Goal: Task Accomplishment & Management: Complete application form

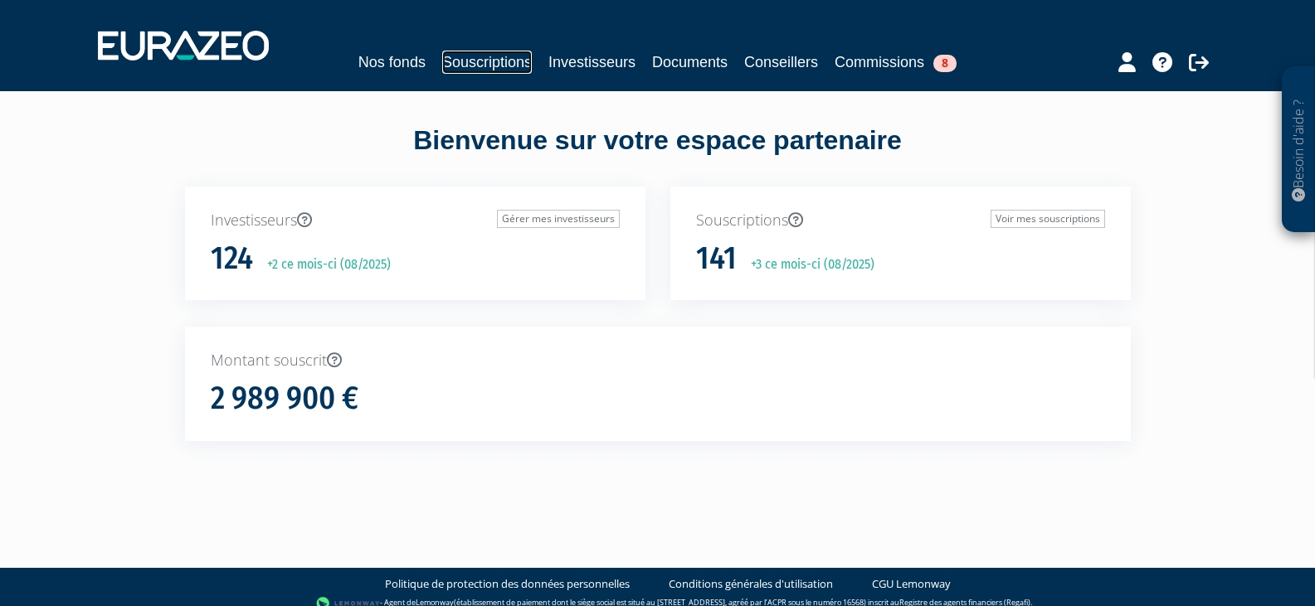
click at [518, 62] on link "Souscriptions" at bounding box center [487, 62] width 90 height 23
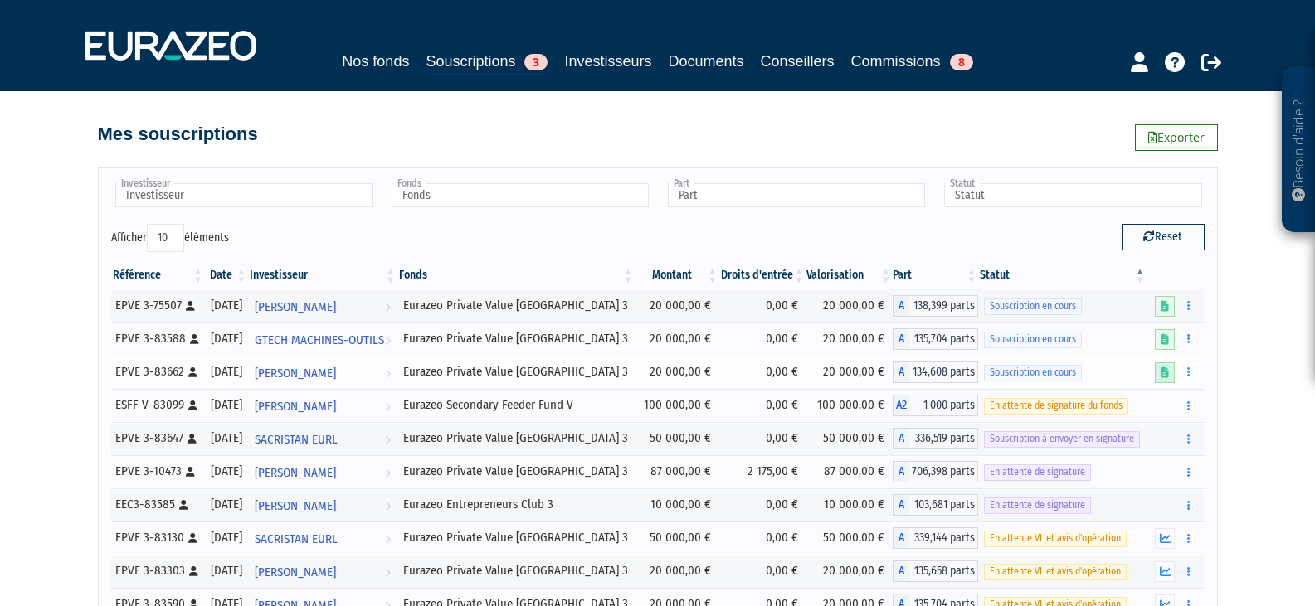
click at [1164, 372] on icon at bounding box center [1165, 372] width 8 height 11
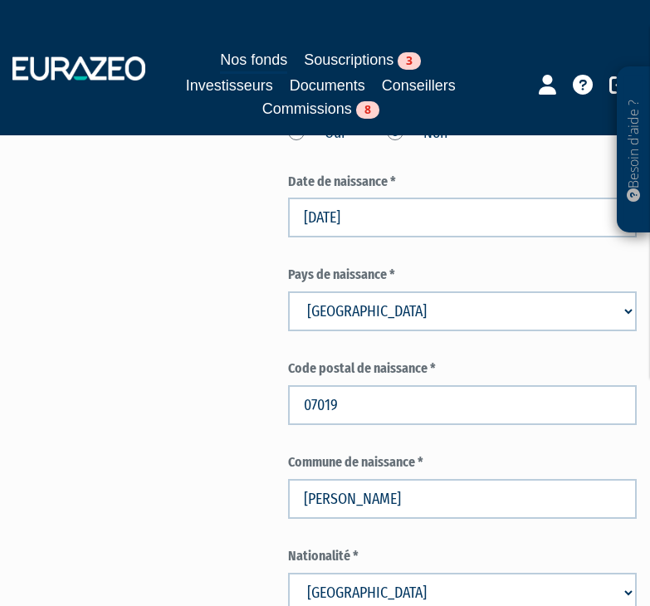
scroll to position [1078, 0]
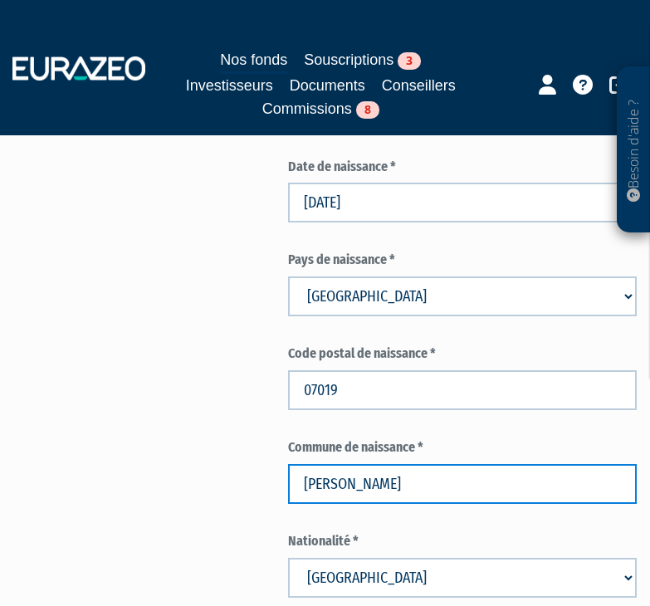
click at [373, 471] on input "Aubenas" at bounding box center [462, 484] width 348 height 40
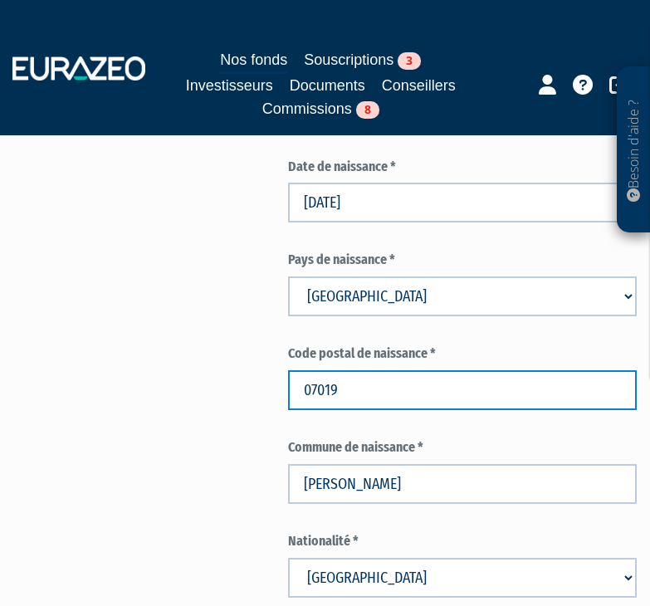
click at [342, 392] on input "07019" at bounding box center [462, 390] width 348 height 40
type input "07200"
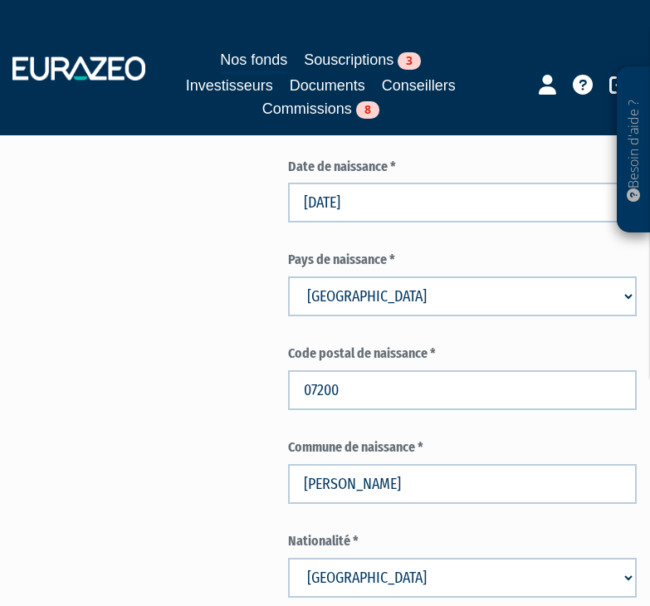
click at [116, 320] on div "Envoyer à l'investisseur 1 Identité 2 Coordonnées bancaires 3 Situation profess…" at bounding box center [325, 573] width 597 height 2950
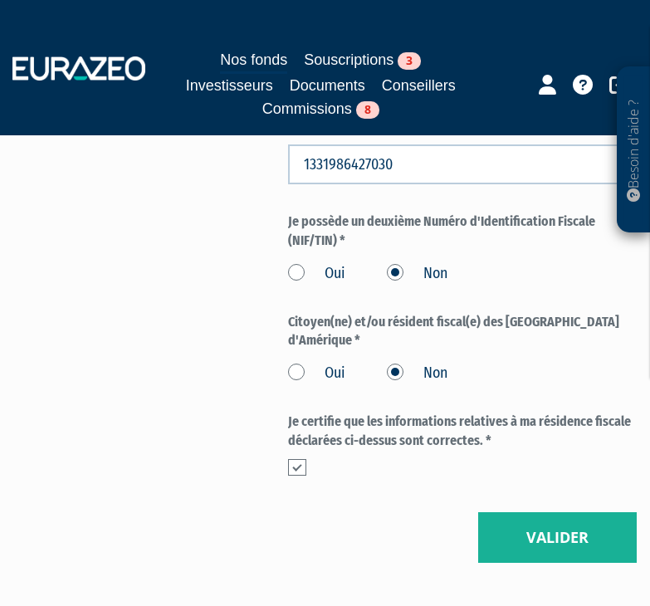
scroll to position [2654, 0]
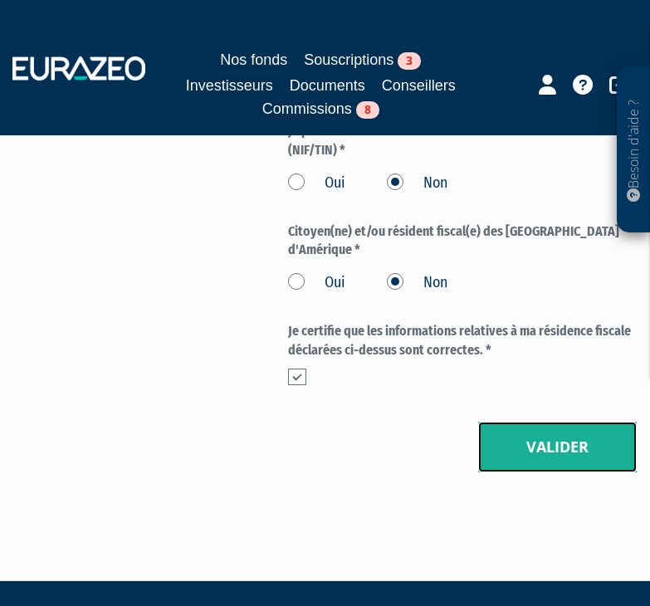
click at [512, 421] on button "Valider" at bounding box center [557, 446] width 158 height 51
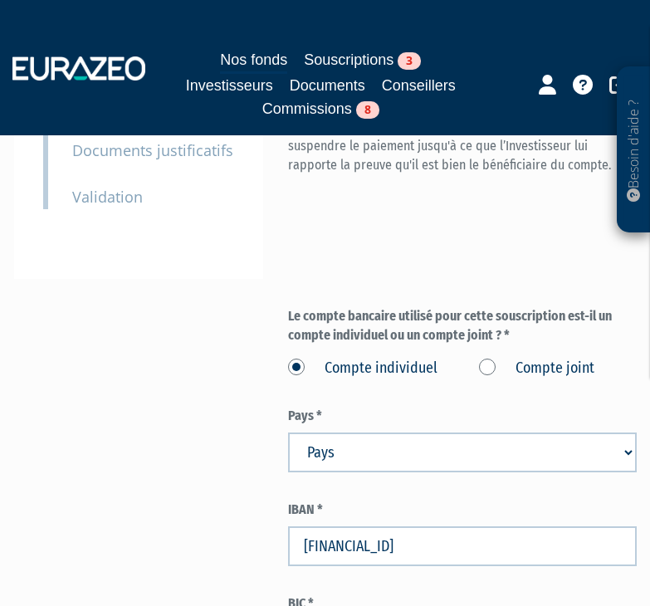
scroll to position [581, 0]
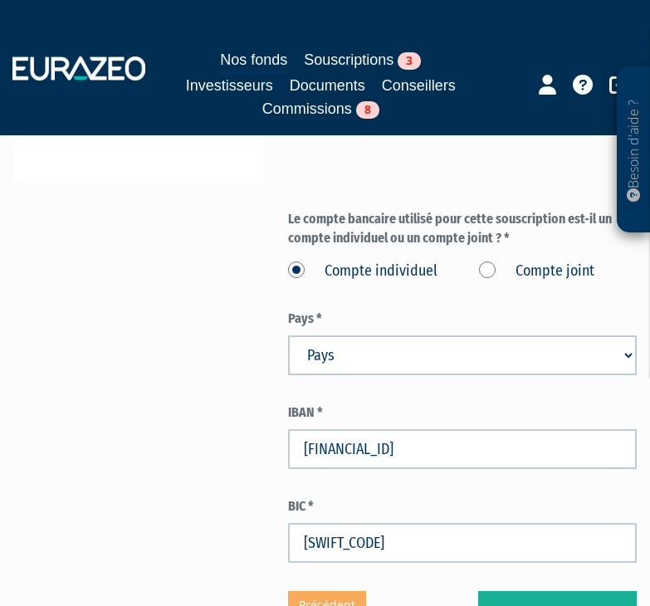
click at [381, 363] on select "Pays Afghanistan Afrique du Sud Albanie Algérie Allemagne Andorre" at bounding box center [462, 355] width 348 height 40
select select "75"
click at [288, 335] on select "Pays Afghanistan Afrique du Sud Albanie Algérie Allemagne Andorre" at bounding box center [462, 355] width 348 height 40
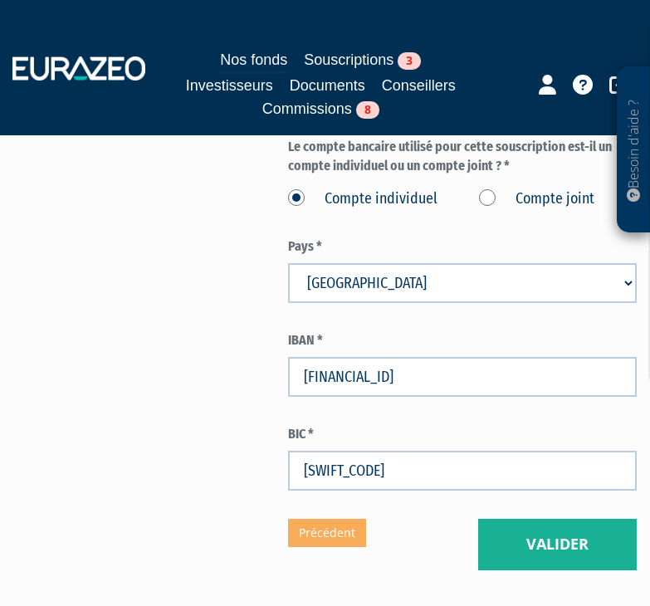
scroll to position [747, 0]
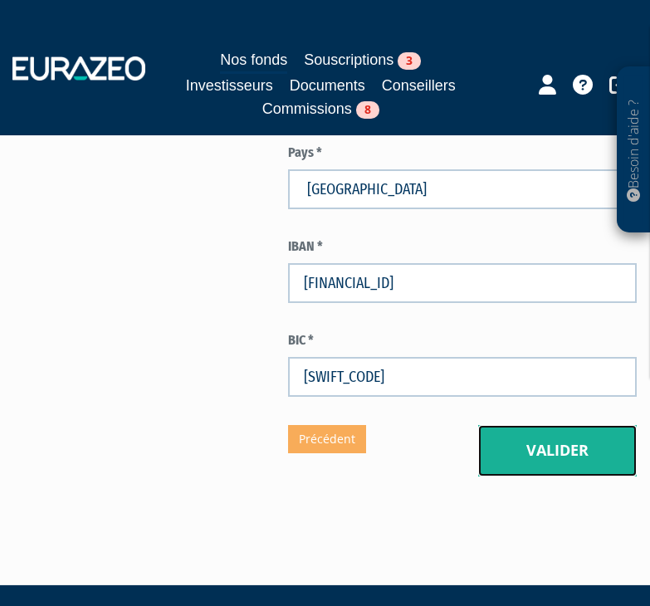
click at [539, 440] on button "Valider" at bounding box center [557, 450] width 158 height 51
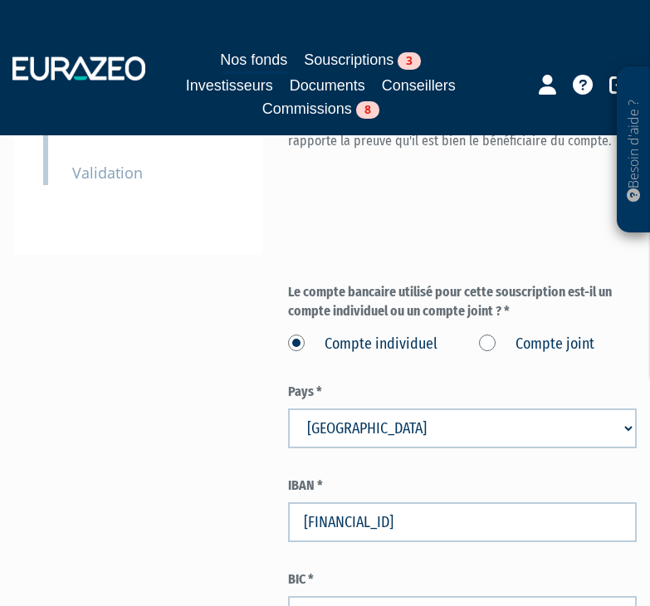
scroll to position [498, 0]
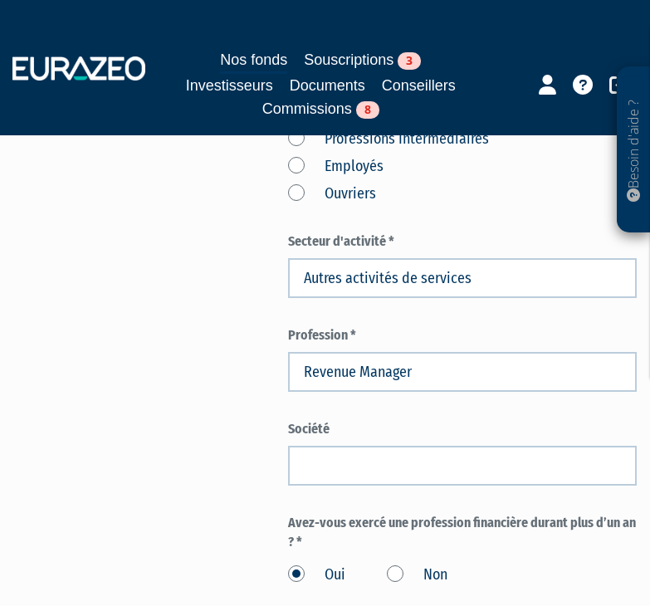
scroll to position [830, 0]
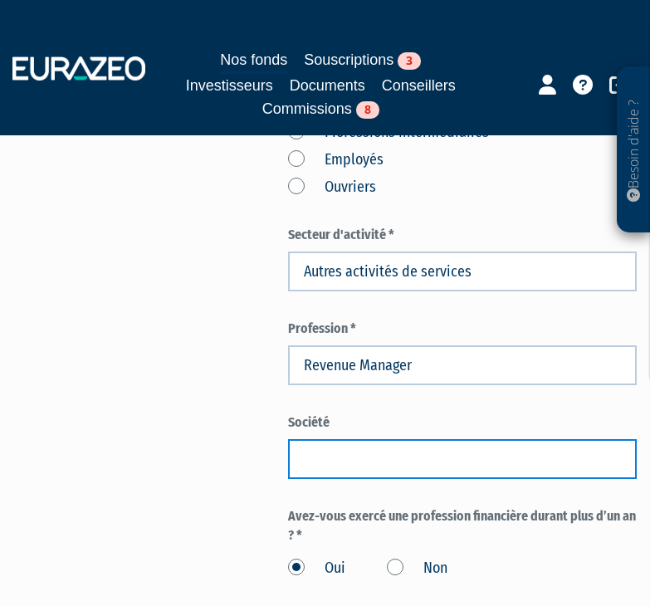
click at [451, 454] on input "text" at bounding box center [462, 459] width 348 height 40
paste input "JDE"
type input "JDE"
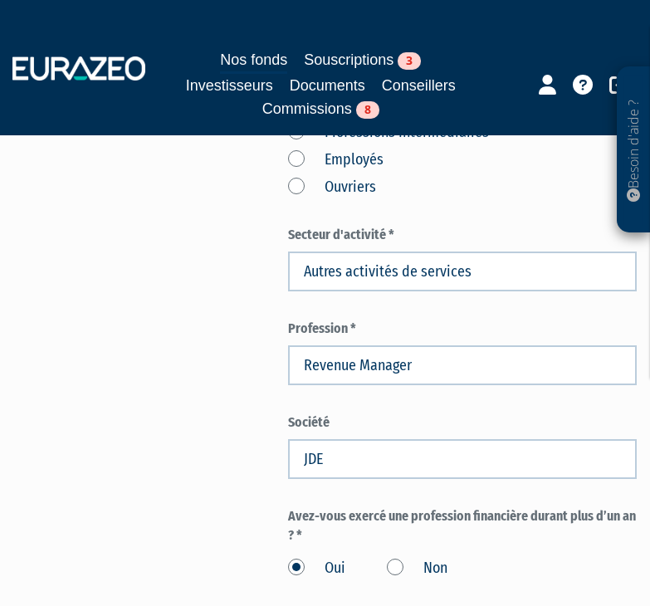
click at [392, 568] on label "Non" at bounding box center [417, 568] width 61 height 22
click at [0, 0] on input "Non" at bounding box center [0, 0] width 0 height 0
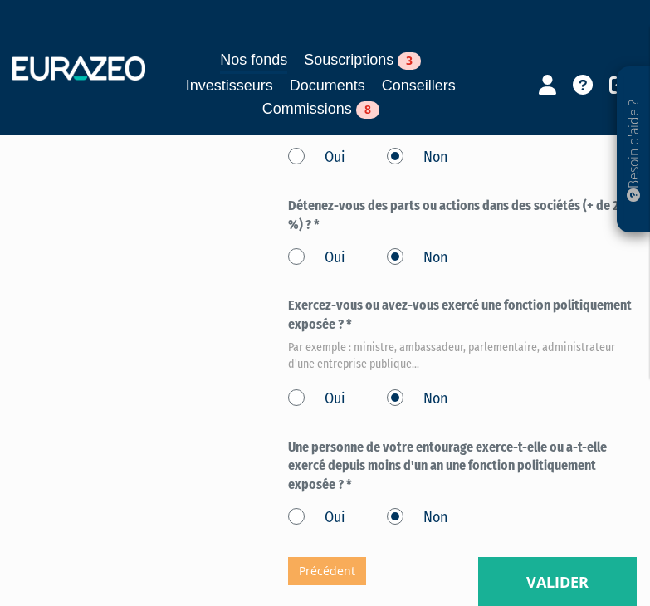
scroll to position [1327, 0]
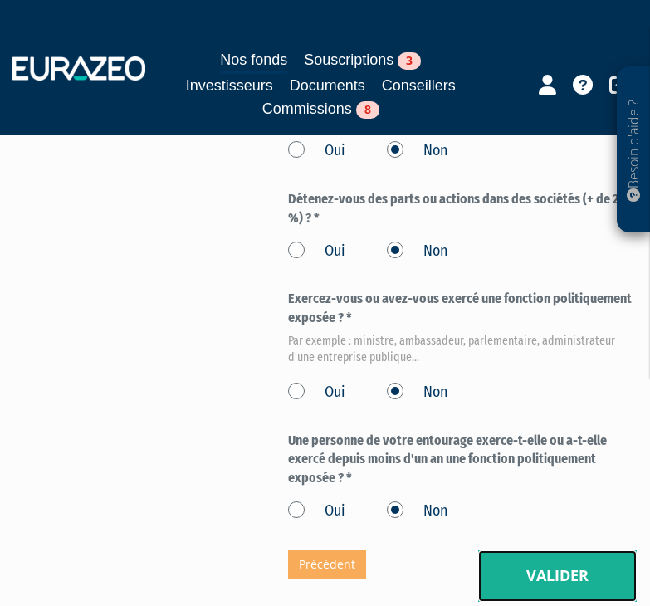
click at [560, 565] on button "Valider" at bounding box center [557, 575] width 158 height 51
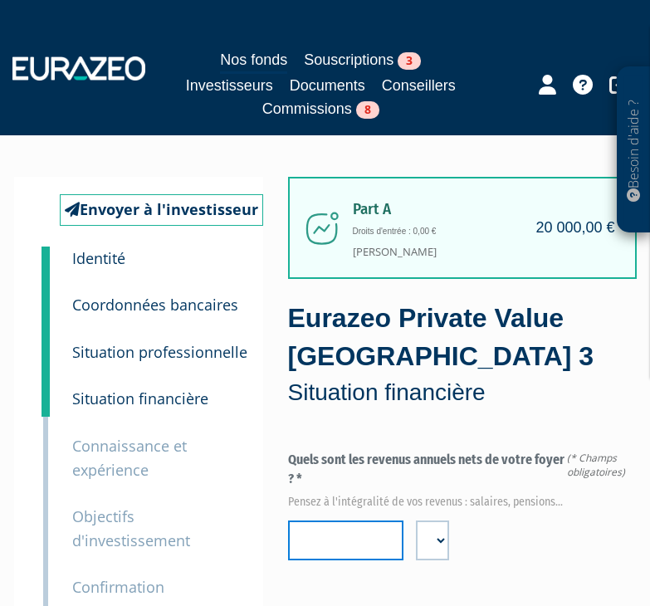
click at [332, 532] on input "number" at bounding box center [346, 540] width 116 height 40
type input "120000"
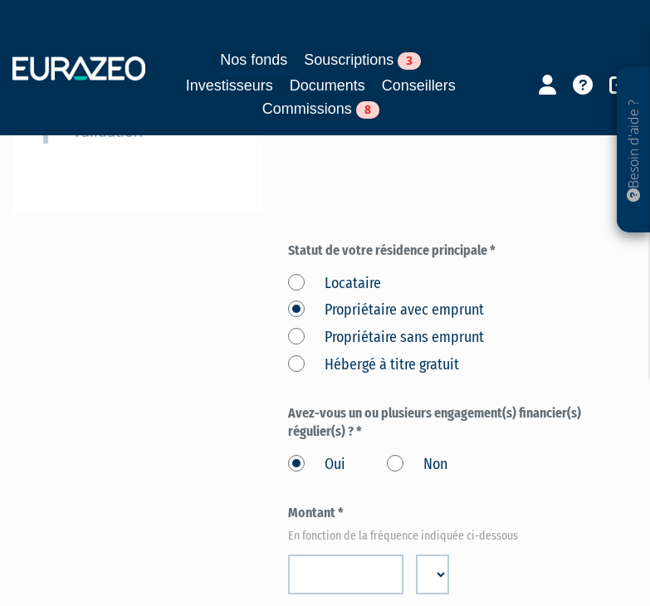
scroll to position [581, 0]
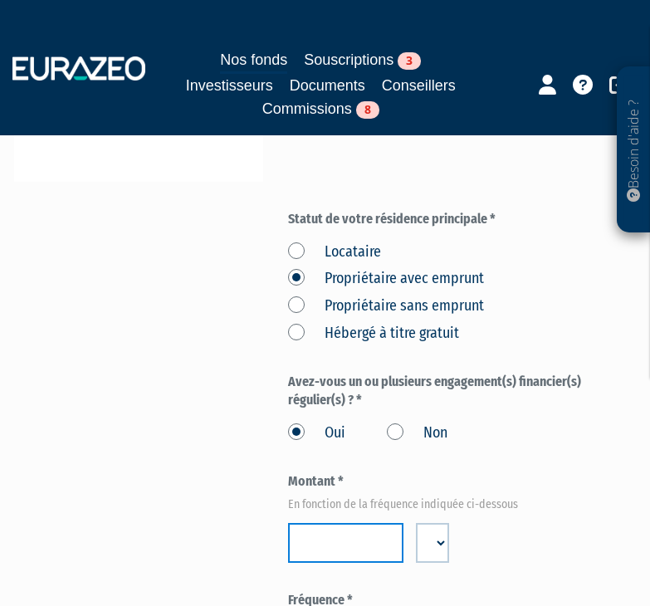
click at [336, 538] on input "number" at bounding box center [346, 543] width 116 height 40
paste input "1800"
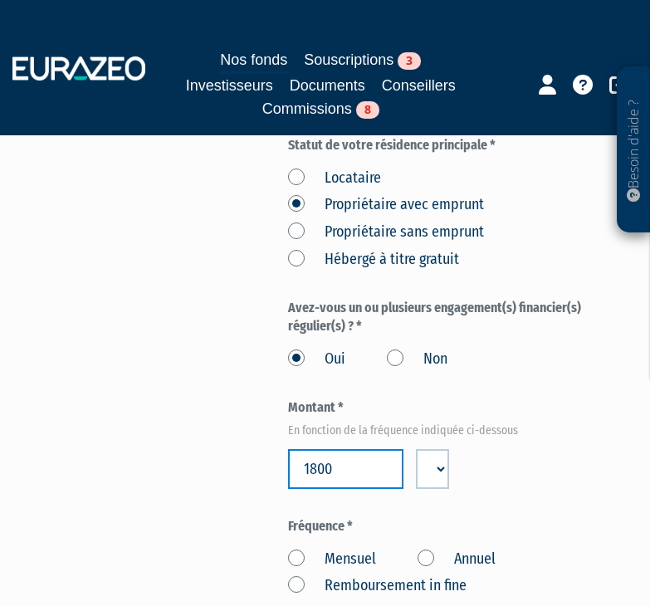
scroll to position [747, 0]
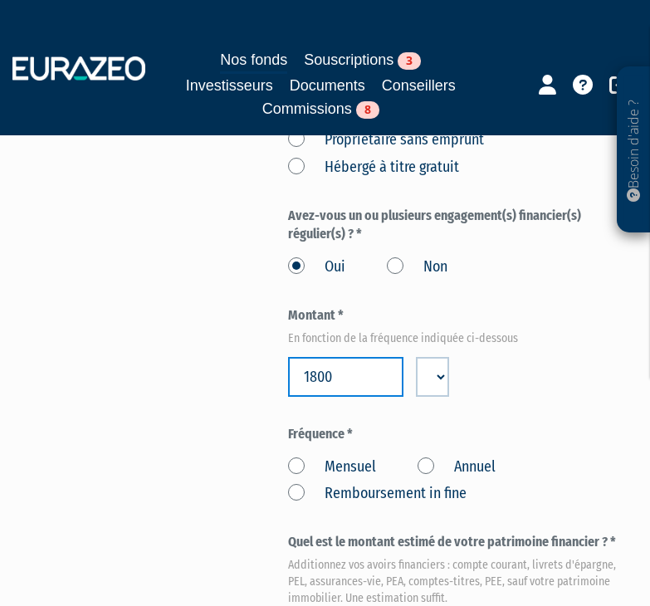
type input "1800"
click at [298, 466] on label "Mensuel" at bounding box center [332, 467] width 88 height 22
click at [0, 0] on input "Mensuel" at bounding box center [0, 0] width 0 height 0
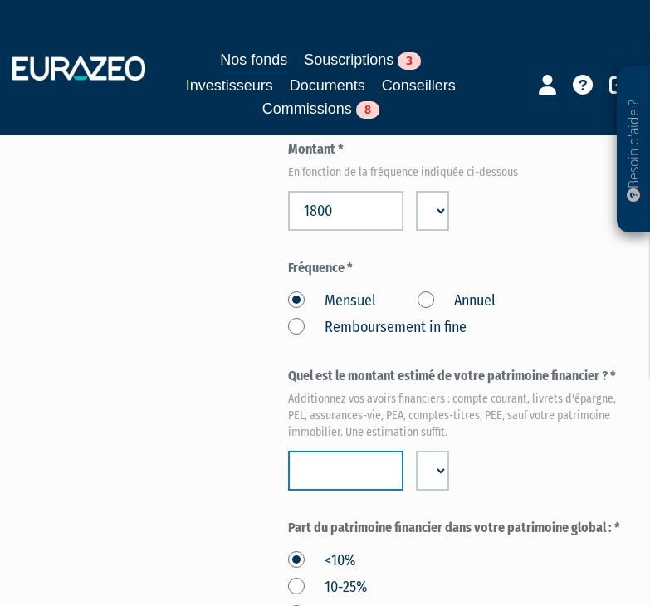
click at [344, 471] on input "number" at bounding box center [346, 470] width 116 height 40
paste input "100000"
type input "100000"
click at [207, 458] on div "Envoyer à l'investisseur 1 Identité 2 Coordonnées bancaires 3 Situation profess…" at bounding box center [325, 325] width 597 height 2123
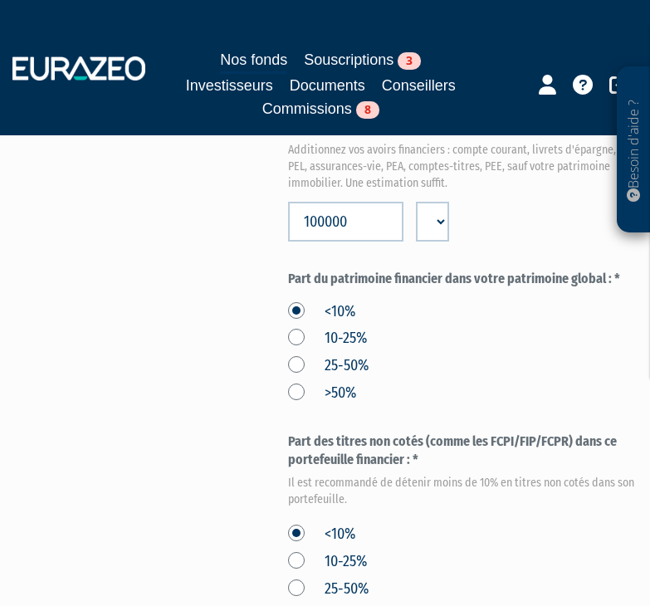
scroll to position [1078, 0]
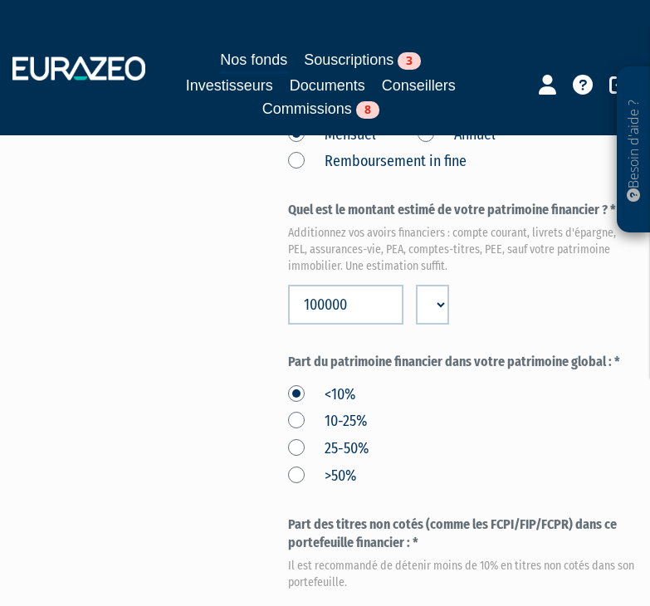
click at [299, 421] on label "10-25%" at bounding box center [327, 422] width 79 height 22
click at [0, 0] on input "10-25%" at bounding box center [0, 0] width 0 height 0
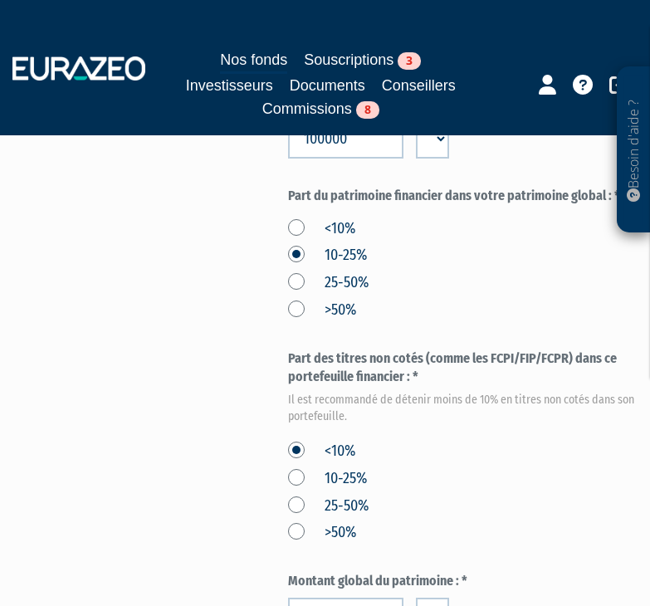
scroll to position [1493, 0]
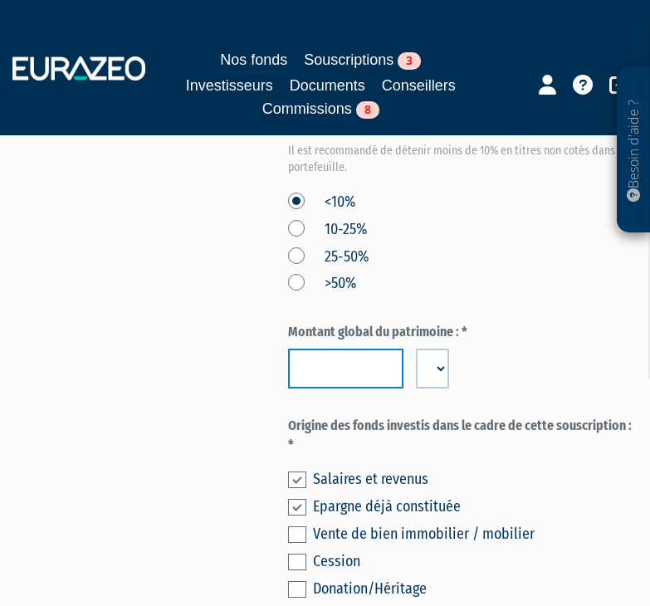
click at [361, 358] on input "number" at bounding box center [346, 368] width 116 height 40
paste input "700000"
type input "700000"
click at [298, 475] on label at bounding box center [297, 479] width 18 height 17
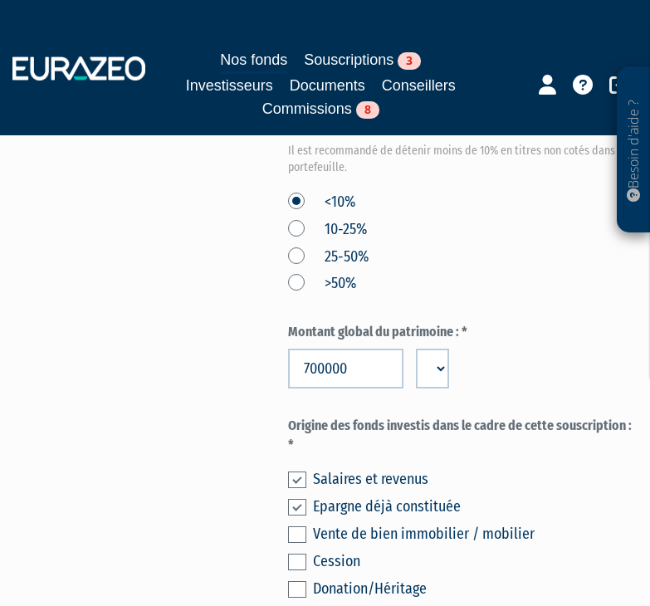
click at [0, 0] on input "checkbox" at bounding box center [0, 0] width 0 height 0
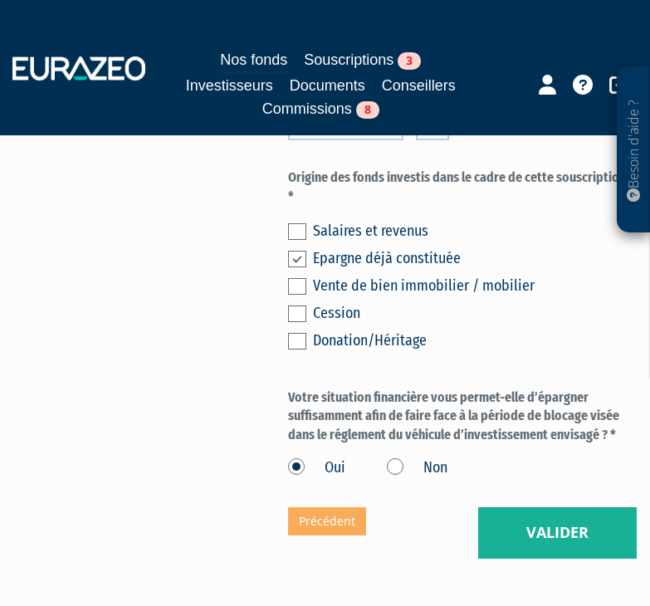
scroll to position [1742, 0]
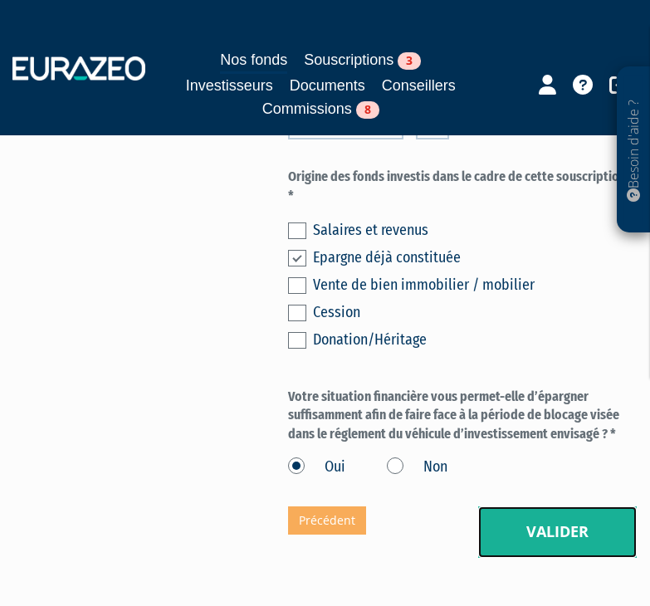
click at [574, 521] on button "Valider" at bounding box center [557, 531] width 158 height 51
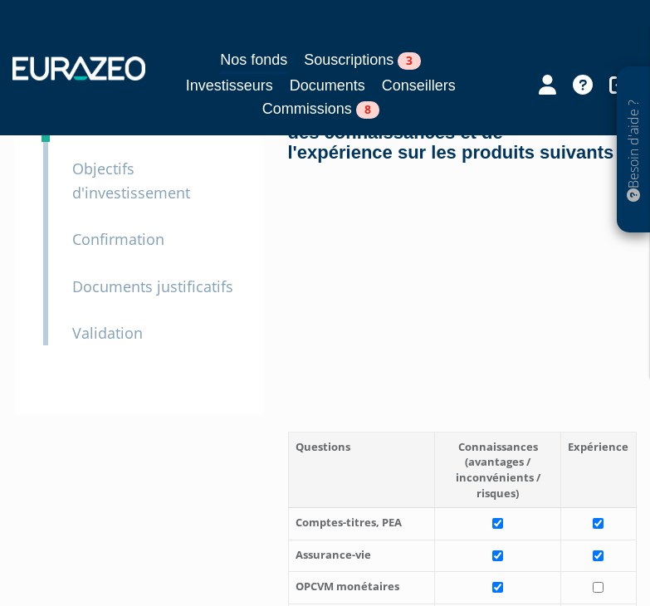
scroll to position [498, 0]
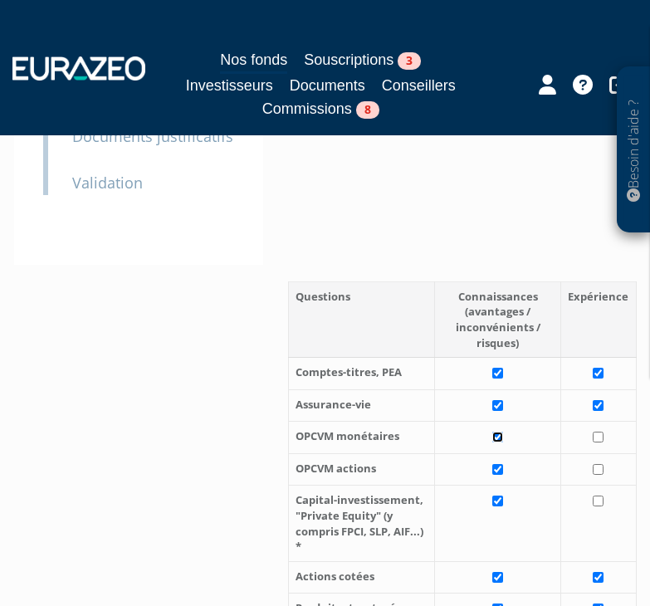
click at [496, 438] on input "checkbox" at bounding box center [497, 436] width 11 height 11
checkbox input "false"
click at [499, 469] on input "checkbox" at bounding box center [497, 469] width 11 height 11
checkbox input "false"
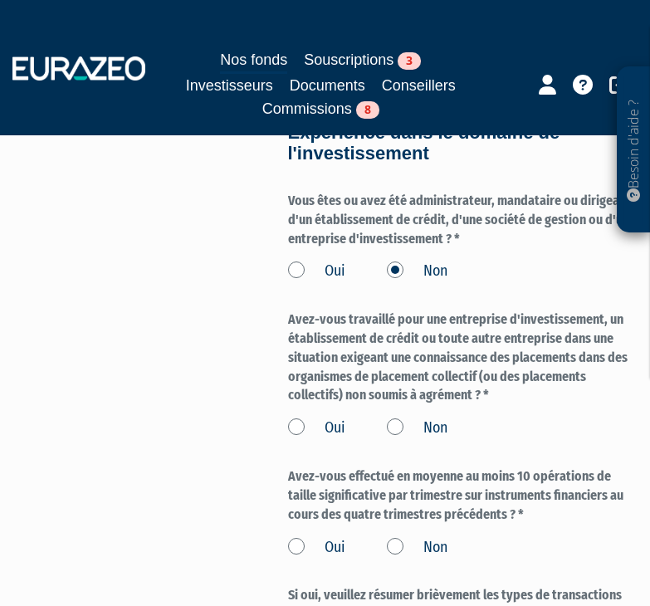
scroll to position [1576, 0]
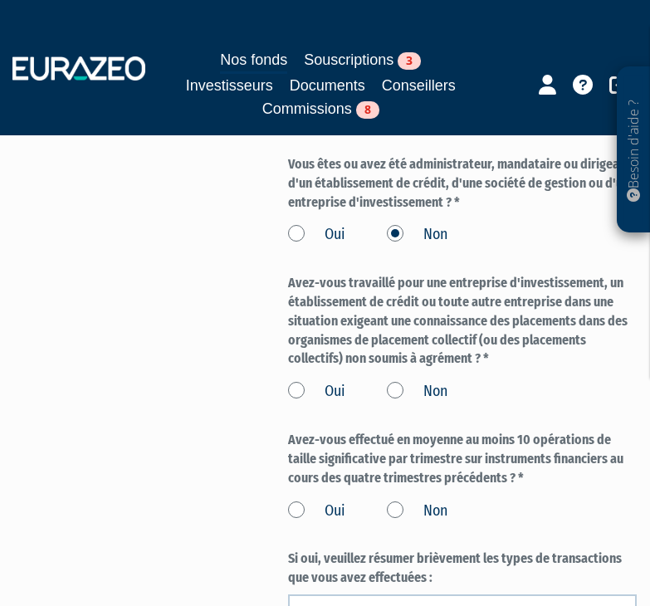
click at [389, 391] on label "Non" at bounding box center [417, 392] width 61 height 22
click at [0, 0] on input "Non" at bounding box center [0, 0] width 0 height 0
click at [400, 514] on label "Non" at bounding box center [417, 511] width 61 height 22
click at [0, 0] on input "Non" at bounding box center [0, 0] width 0 height 0
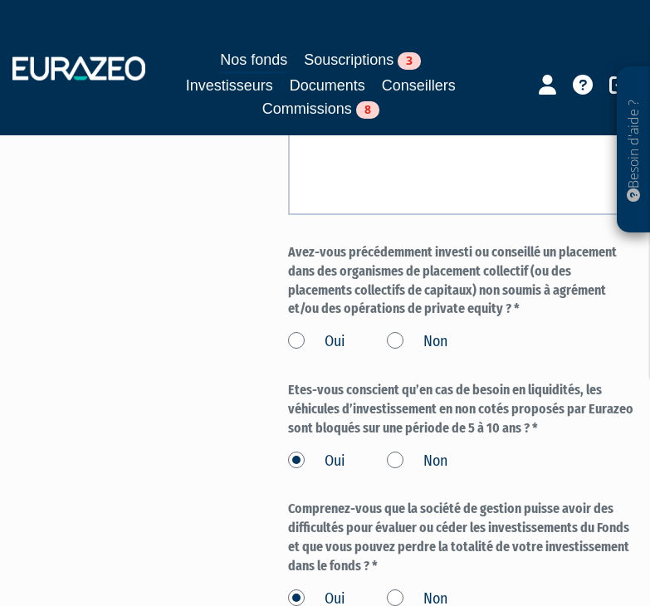
scroll to position [2074, 0]
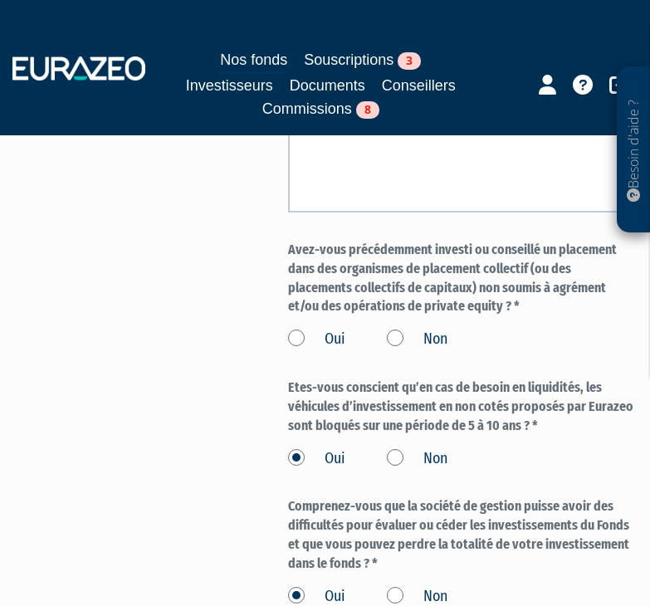
click at [401, 333] on label "Non" at bounding box center [417, 339] width 61 height 22
click at [0, 0] on input "Non" at bounding box center [0, 0] width 0 height 0
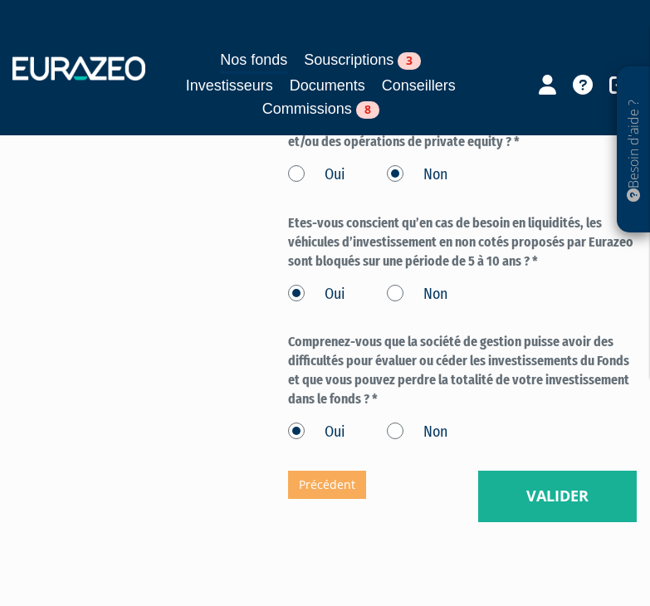
scroll to position [2240, 0]
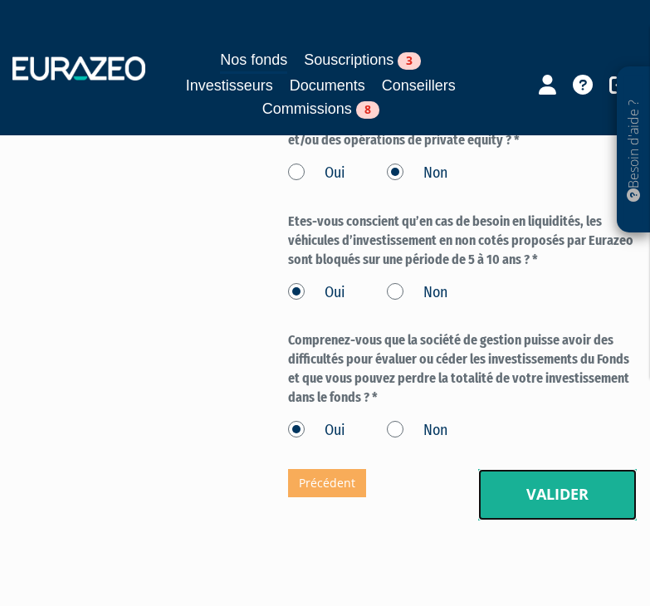
click at [538, 492] on button "Valider" at bounding box center [557, 494] width 158 height 51
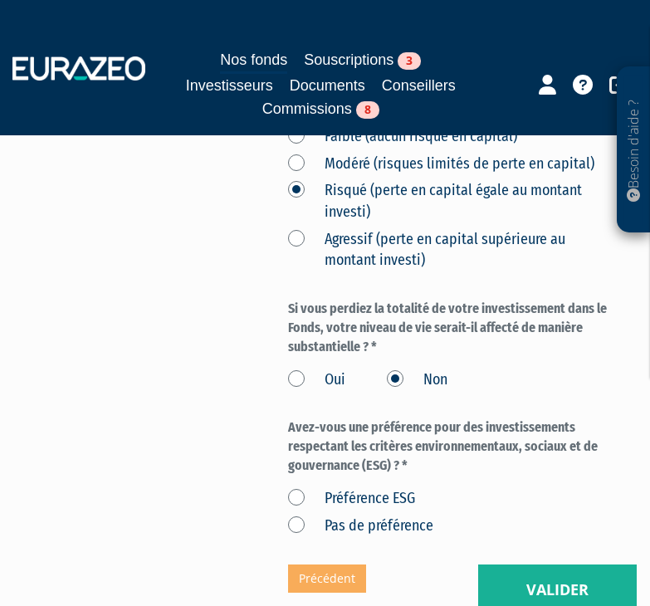
scroll to position [830, 0]
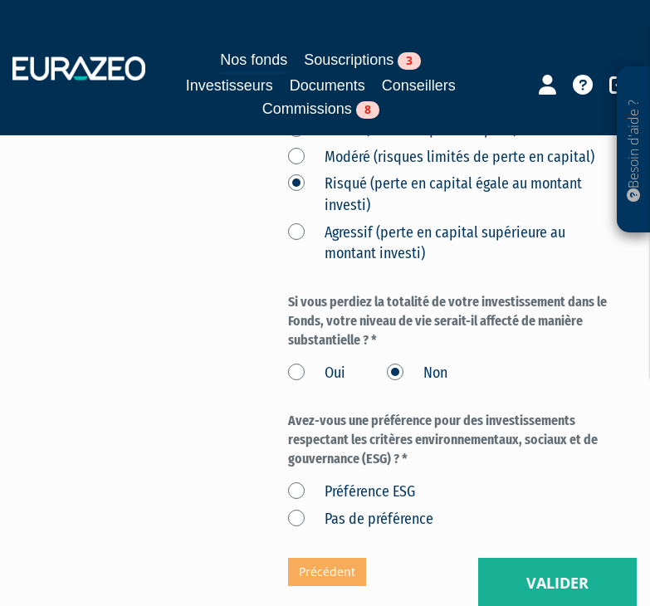
click at [292, 519] on label "Pas de préférence" at bounding box center [360, 520] width 145 height 22
click at [0, 0] on préférence "Pas de préférence" at bounding box center [0, 0] width 0 height 0
click at [528, 571] on button "Valider" at bounding box center [557, 582] width 158 height 51
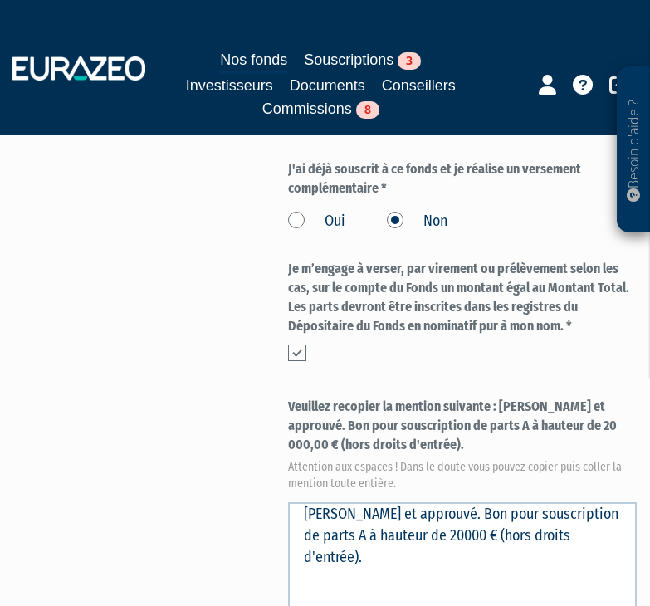
scroll to position [995, 0]
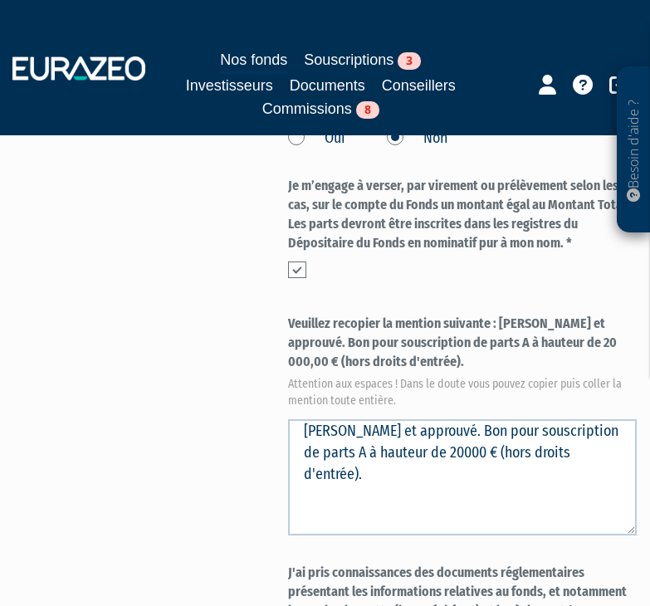
drag, startPoint x: 502, startPoint y: 320, endPoint x: 503, endPoint y: 365, distance: 44.8
click at [503, 365] on label "Veuillez recopier la mention suivante : [PERSON_NAME] et approuvé. Bon pour sou…" at bounding box center [462, 359] width 348 height 90
copy label "[PERSON_NAME] et approuvé. Bon pour souscription de parts A à hauteur de 20 000…"
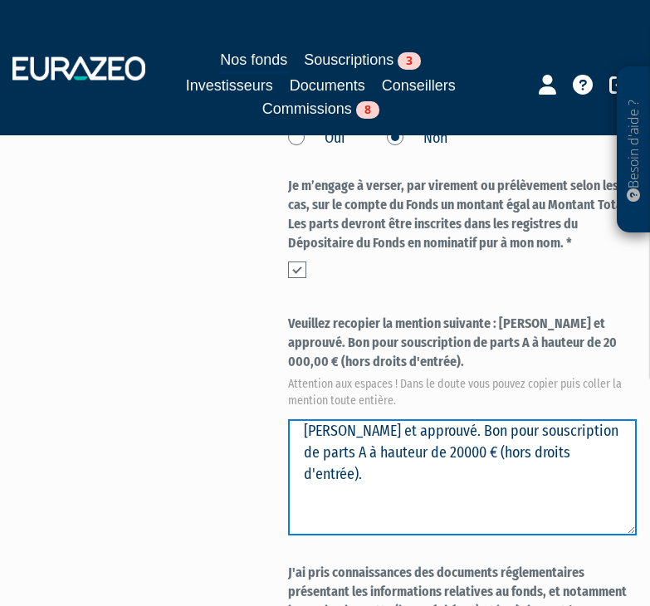
click at [436, 487] on textarea "[PERSON_NAME] et approuvé. Bon pour souscription de parts A à hauteur de 20000 …" at bounding box center [462, 477] width 348 height 116
drag, startPoint x: 422, startPoint y: 488, endPoint x: 234, endPoint y: 412, distance: 202.9
click at [234, 412] on div "Envoyer à l'investisseur 1 Identité 2 Coordonnées bancaires 3 Situation profess…" at bounding box center [325, 7] width 597 height 1652
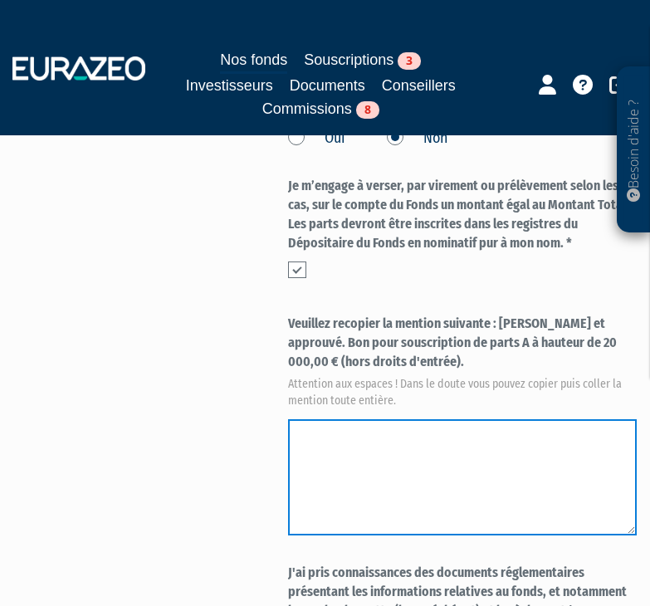
paste textarea "[PERSON_NAME] et approuvé. Bon pour souscription de parts A à hauteur de 20 000…"
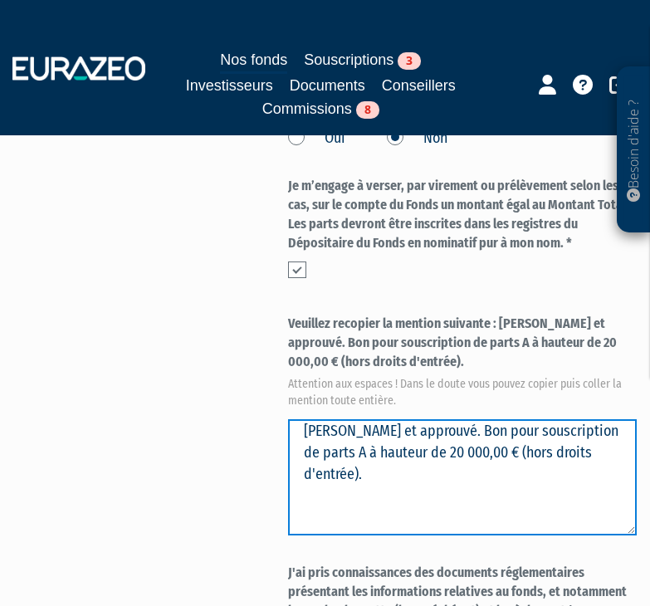
type textarea "[PERSON_NAME] et approuvé. Bon pour souscription de parts A à hauteur de 20 000…"
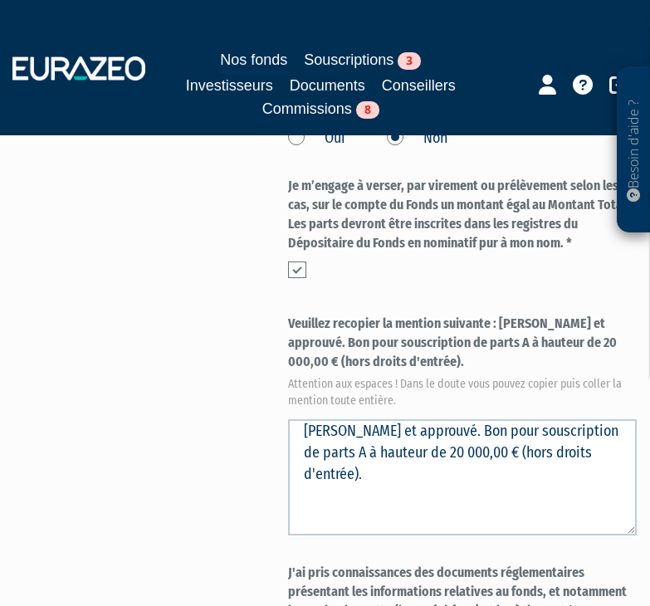
click at [236, 413] on div "Envoyer à l'investisseur 1 Identité 2 Coordonnées bancaires 3 Situation profess…" at bounding box center [325, 7] width 597 height 1652
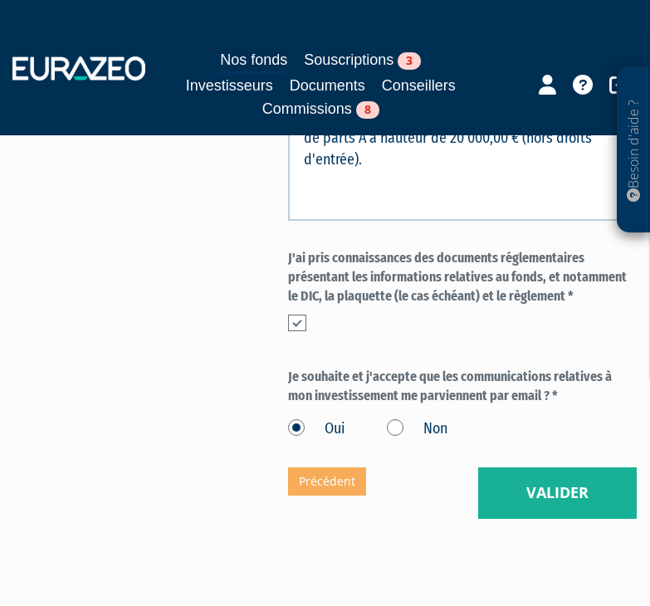
scroll to position [1327, 0]
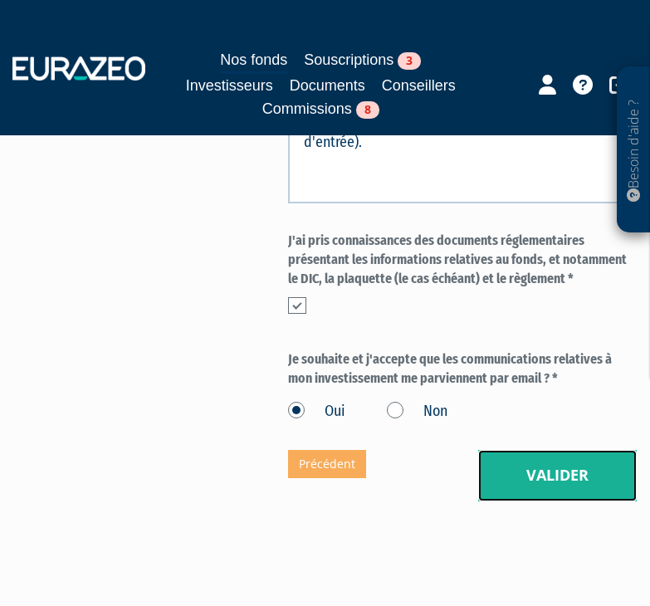
click at [543, 474] on button "Valider" at bounding box center [557, 475] width 158 height 51
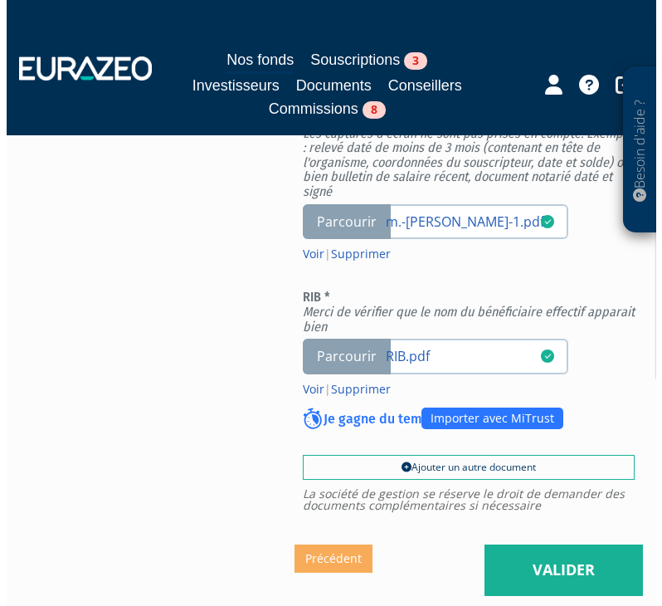
scroll to position [1244, 0]
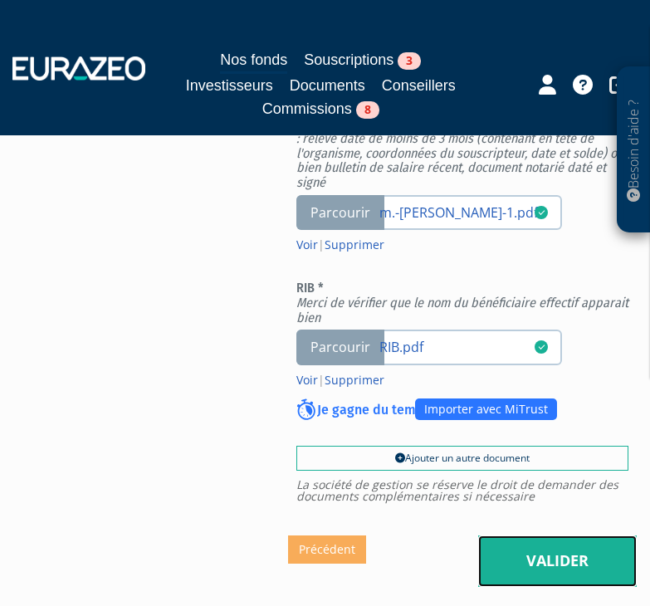
click at [533, 552] on link "Valider" at bounding box center [557, 560] width 158 height 51
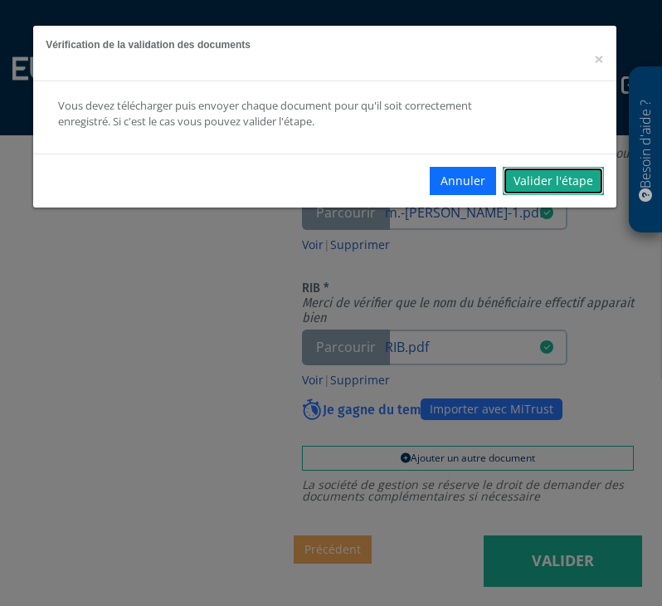
click at [562, 184] on link "Valider l'étape" at bounding box center [553, 181] width 101 height 28
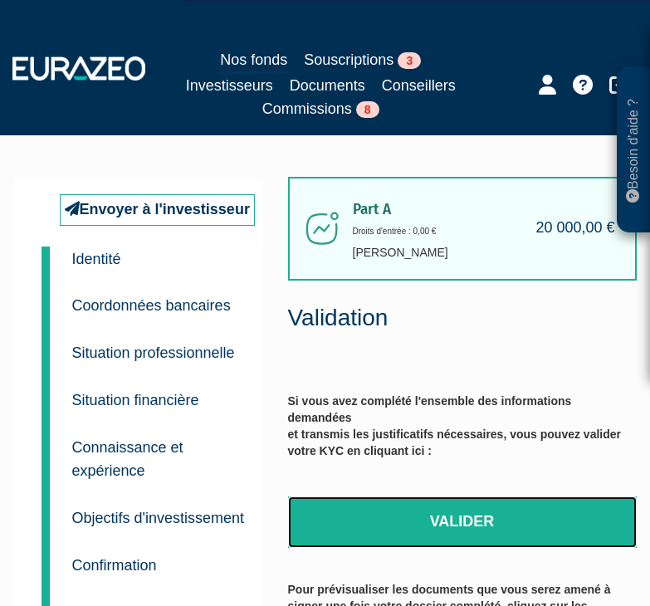
click at [496, 525] on link "Valider" at bounding box center [462, 521] width 348 height 51
